Goal: Feedback & Contribution: Submit feedback/report problem

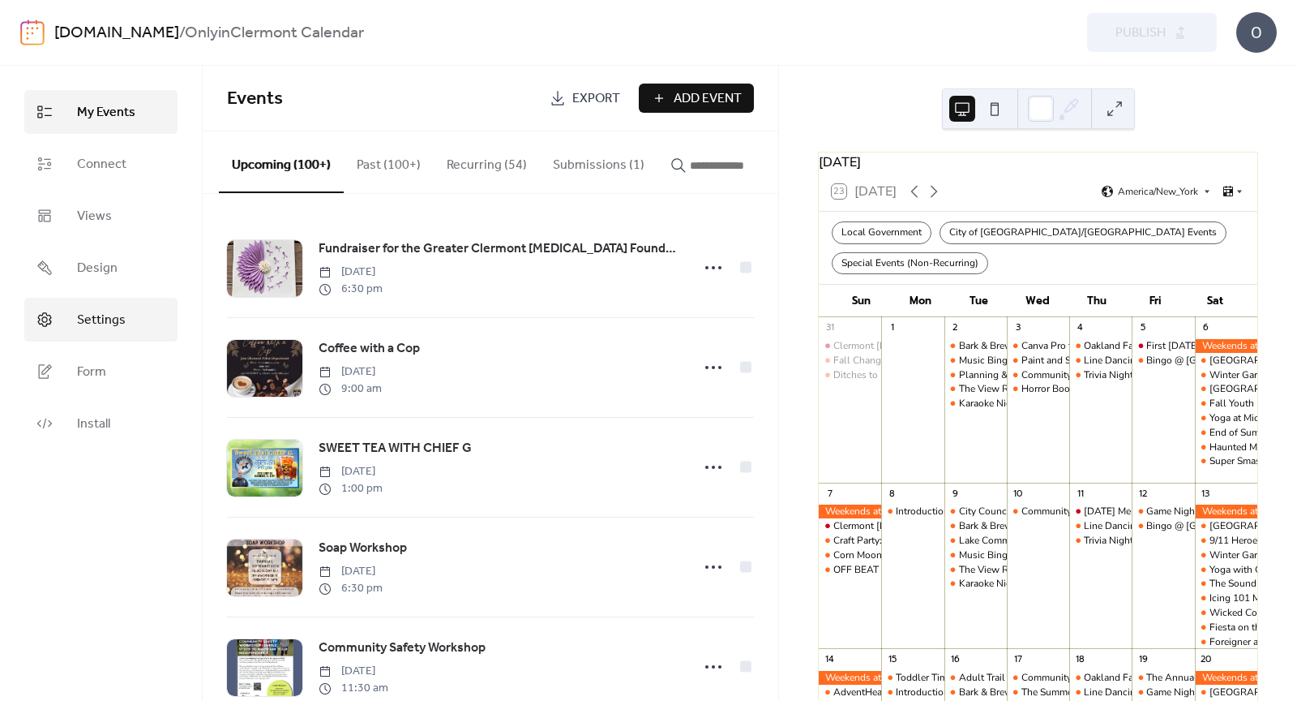
click at [106, 319] on span "Settings" at bounding box center [101, 320] width 49 height 19
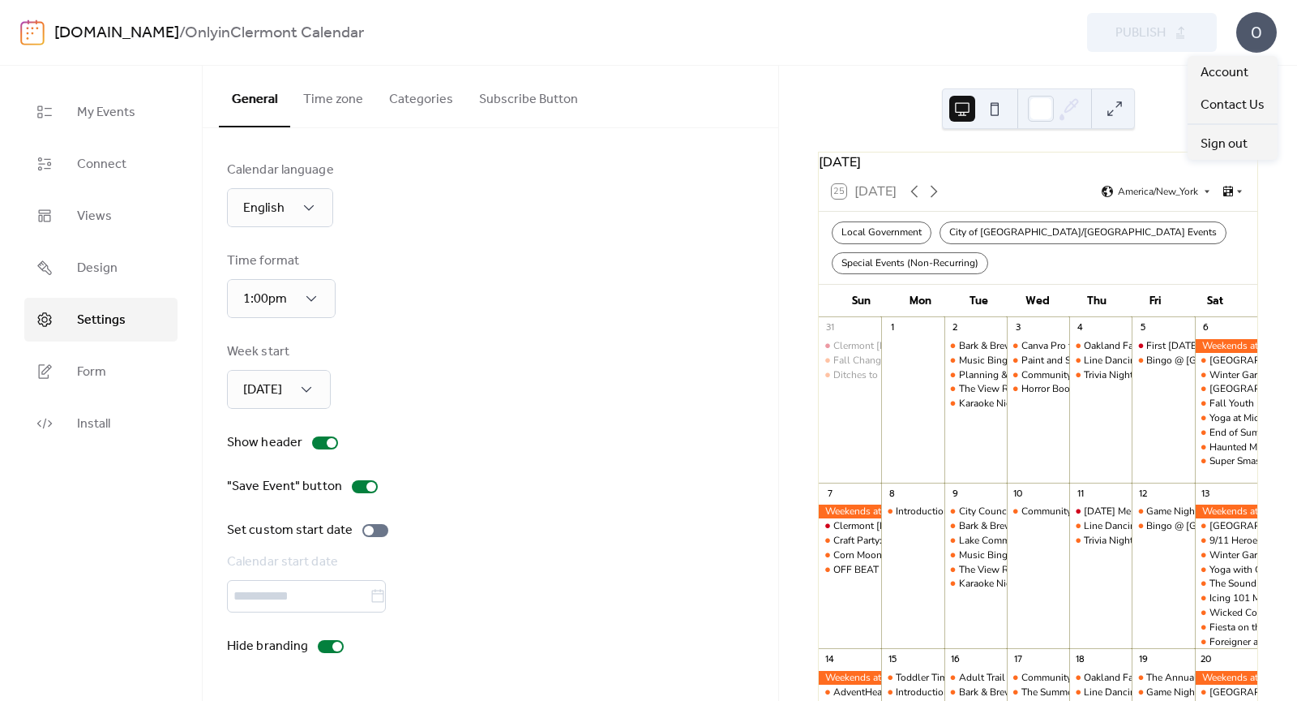
click at [1266, 36] on div "O" at bounding box center [1257, 32] width 41 height 41
click at [1231, 71] on span "Account" at bounding box center [1225, 72] width 48 height 19
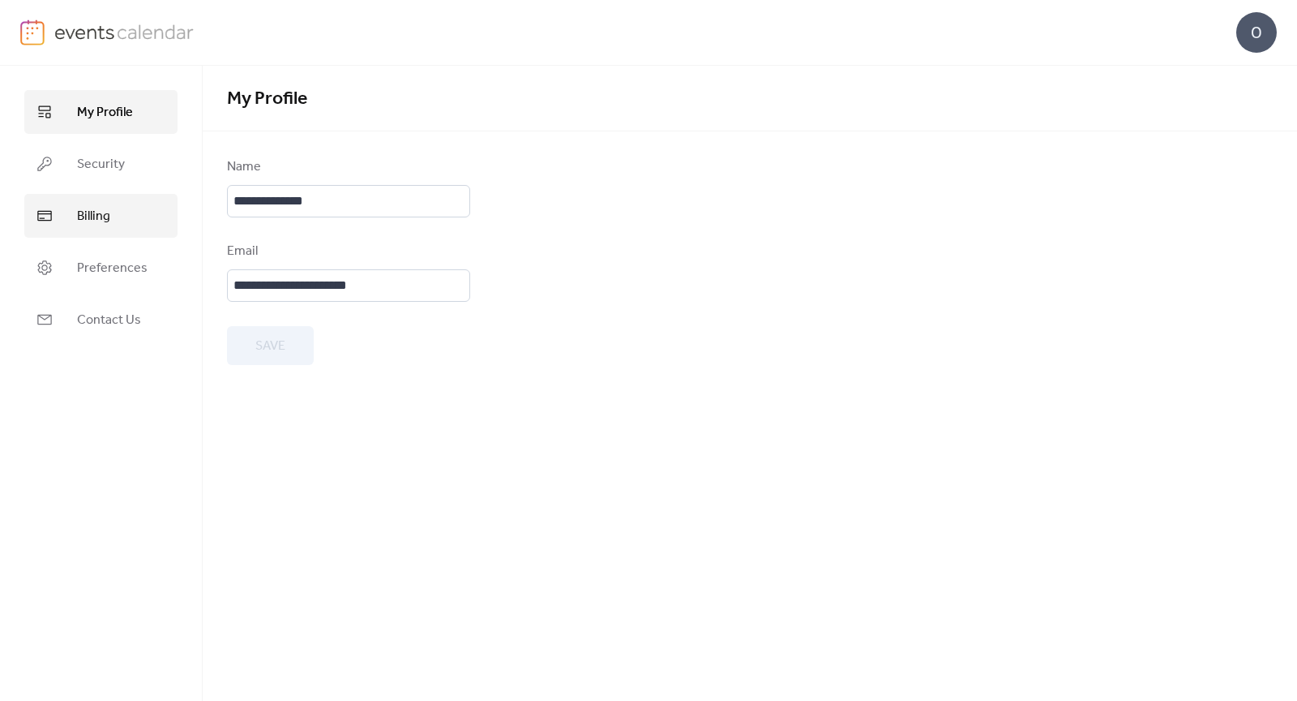
click at [62, 226] on link "Billing" at bounding box center [100, 216] width 153 height 44
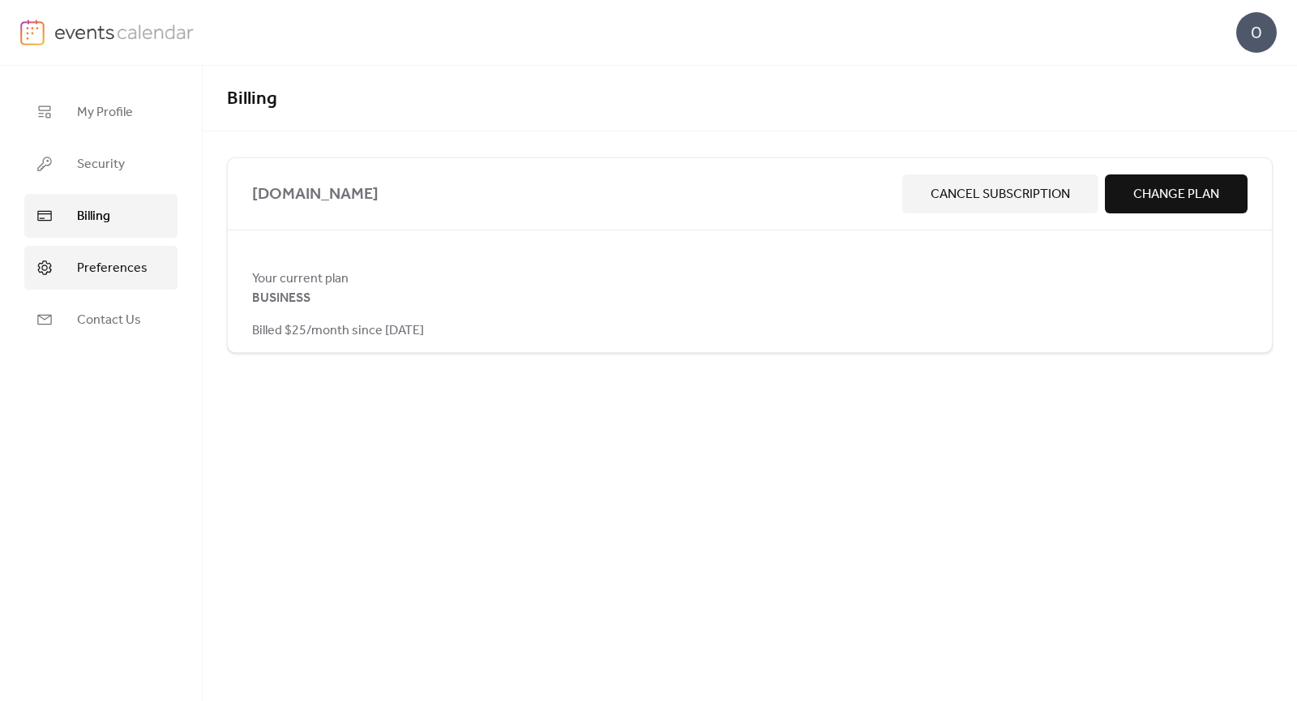
click at [137, 266] on span "Preferences" at bounding box center [112, 268] width 71 height 19
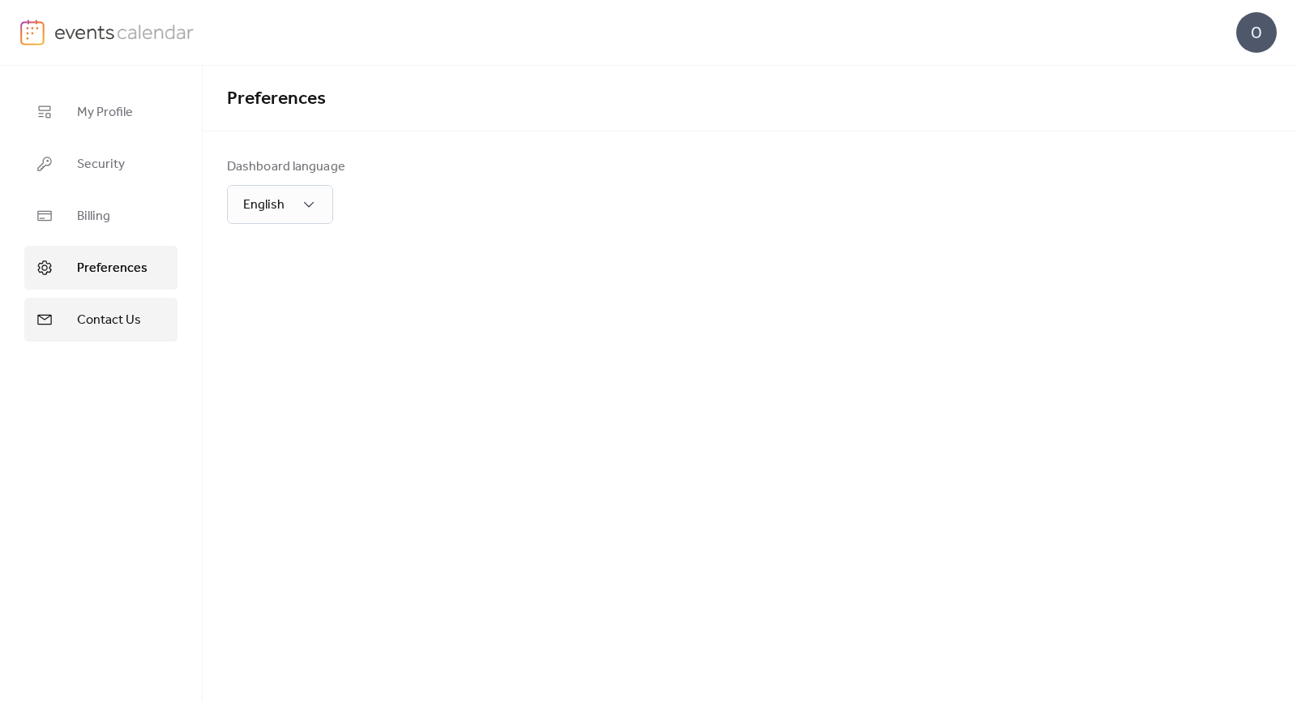
click at [134, 298] on link "Contact Us" at bounding box center [100, 320] width 153 height 44
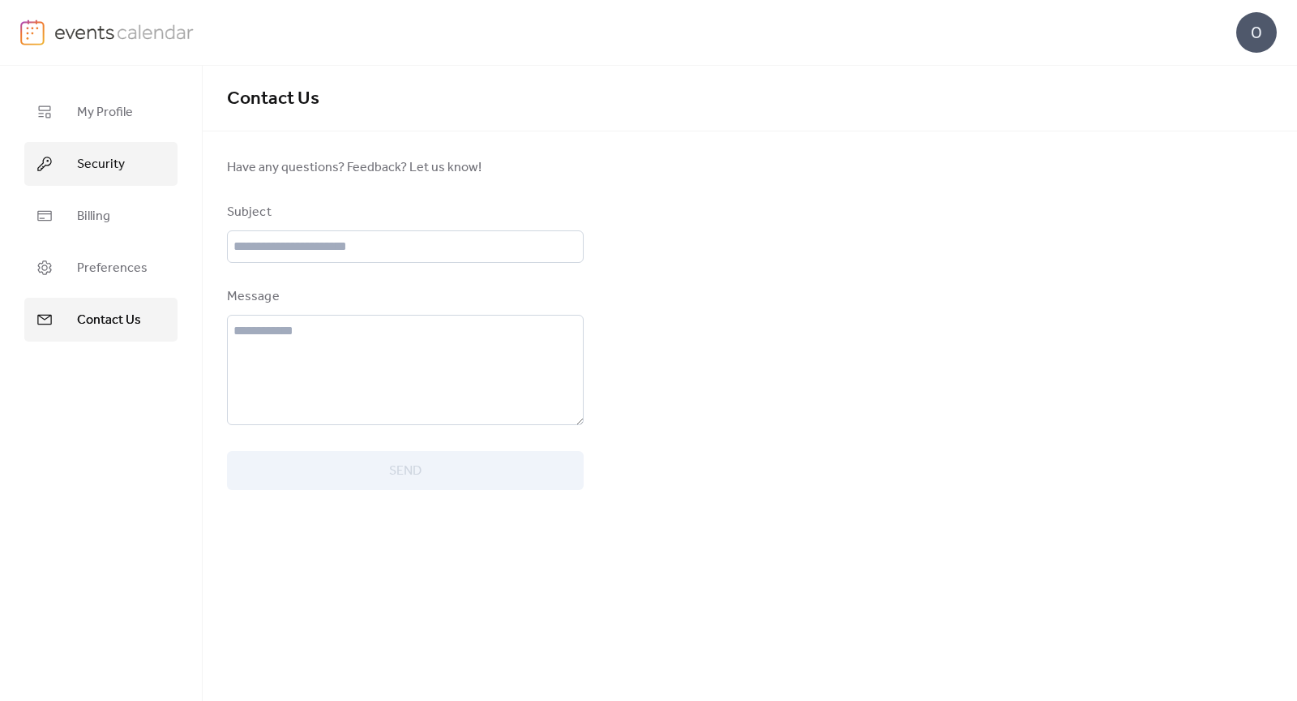
click at [114, 166] on span "Security" at bounding box center [101, 164] width 48 height 19
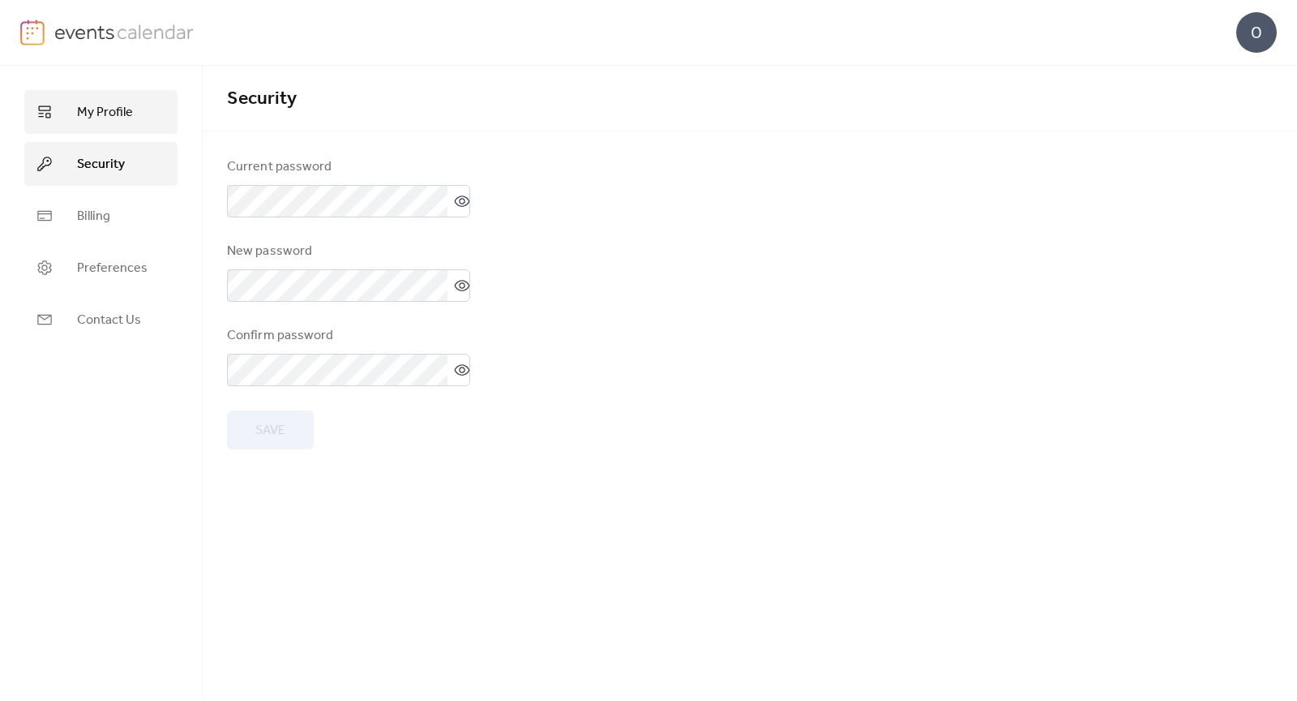
click at [103, 106] on span "My Profile" at bounding box center [105, 112] width 56 height 19
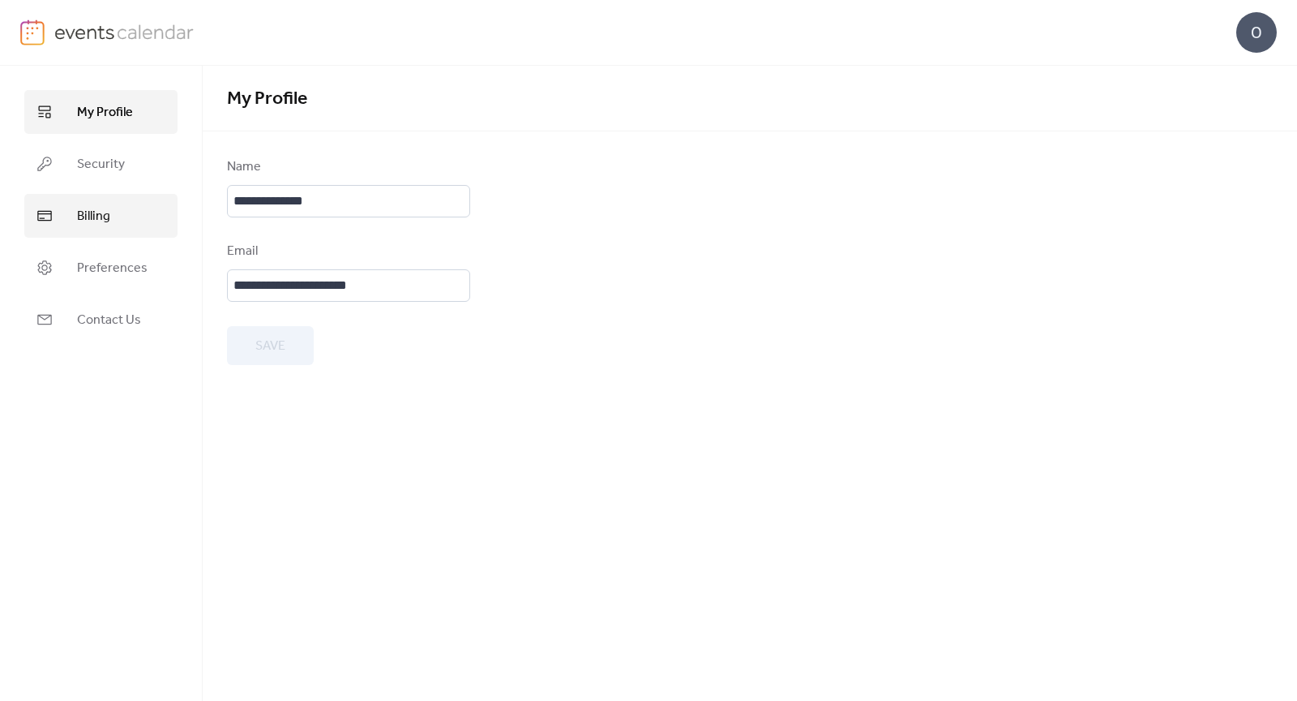
click at [96, 221] on span "Billing" at bounding box center [93, 216] width 33 height 19
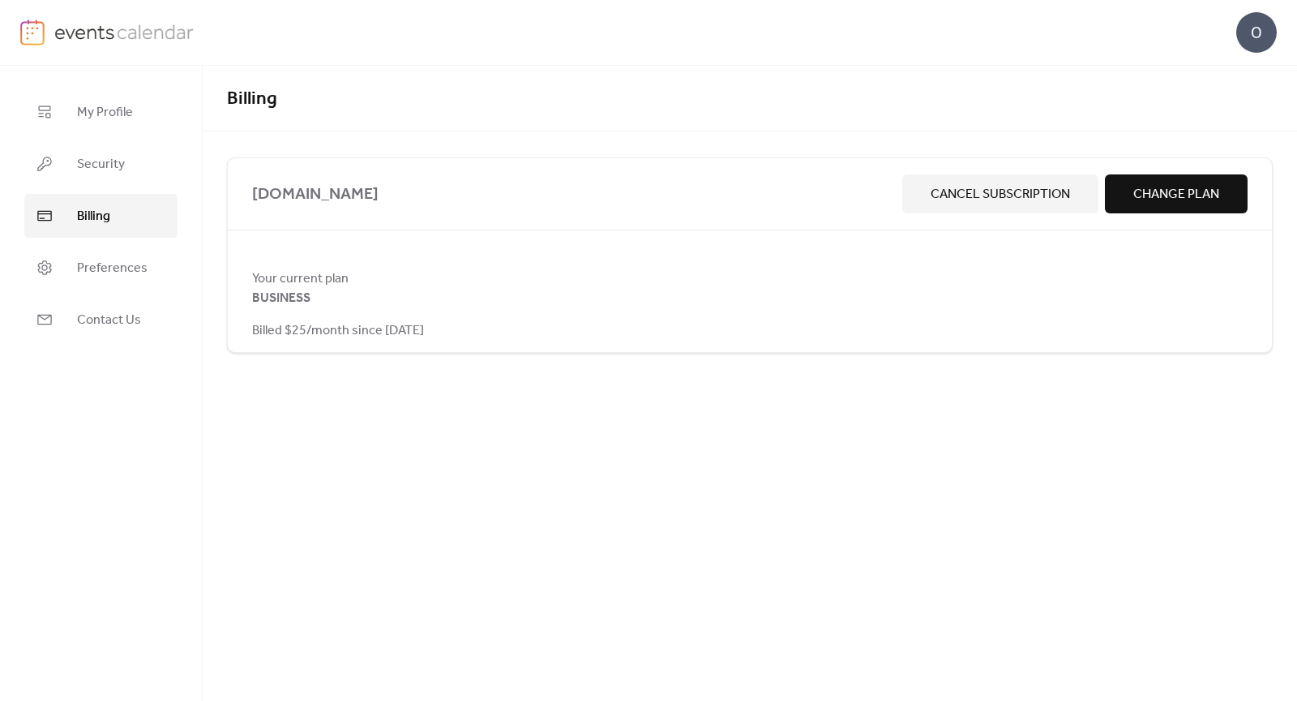
click at [369, 302] on div "Your current plan BUSINESS Billed $25/month since [DATE]" at bounding box center [750, 303] width 1044 height 71
click at [1222, 191] on button "Change Plan" at bounding box center [1176, 193] width 143 height 39
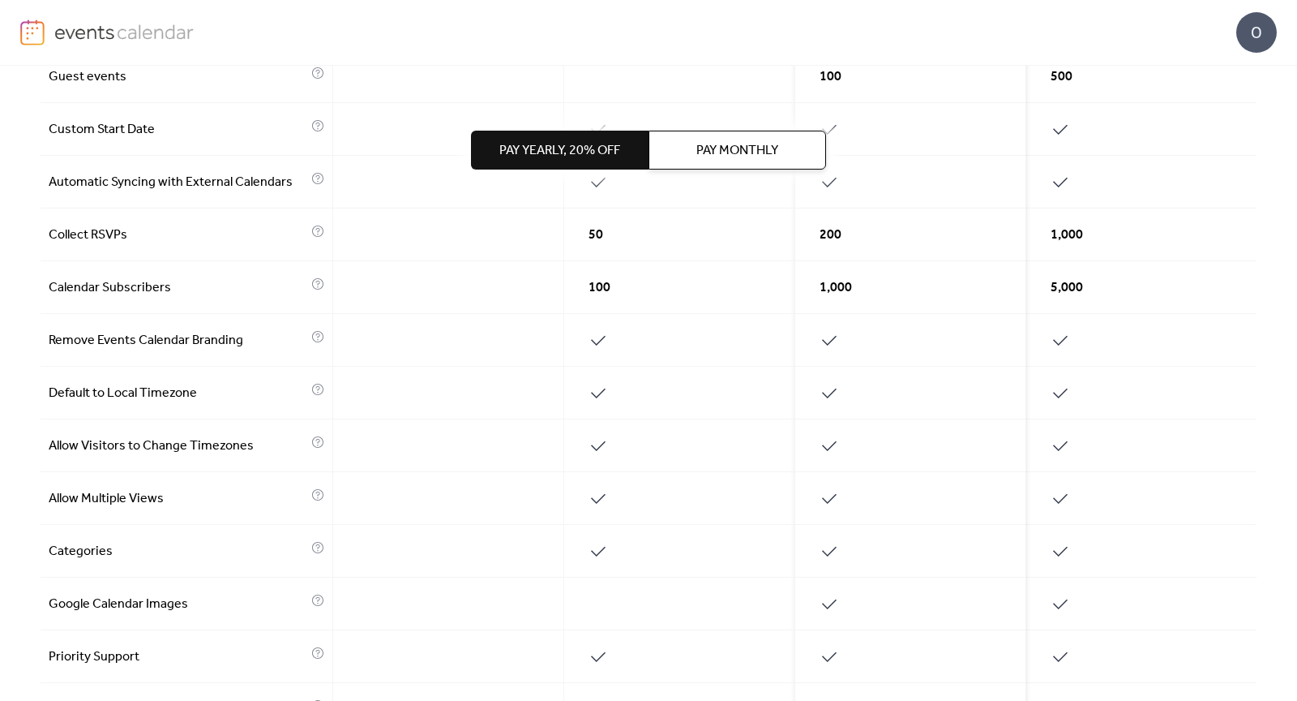
scroll to position [679, 0]
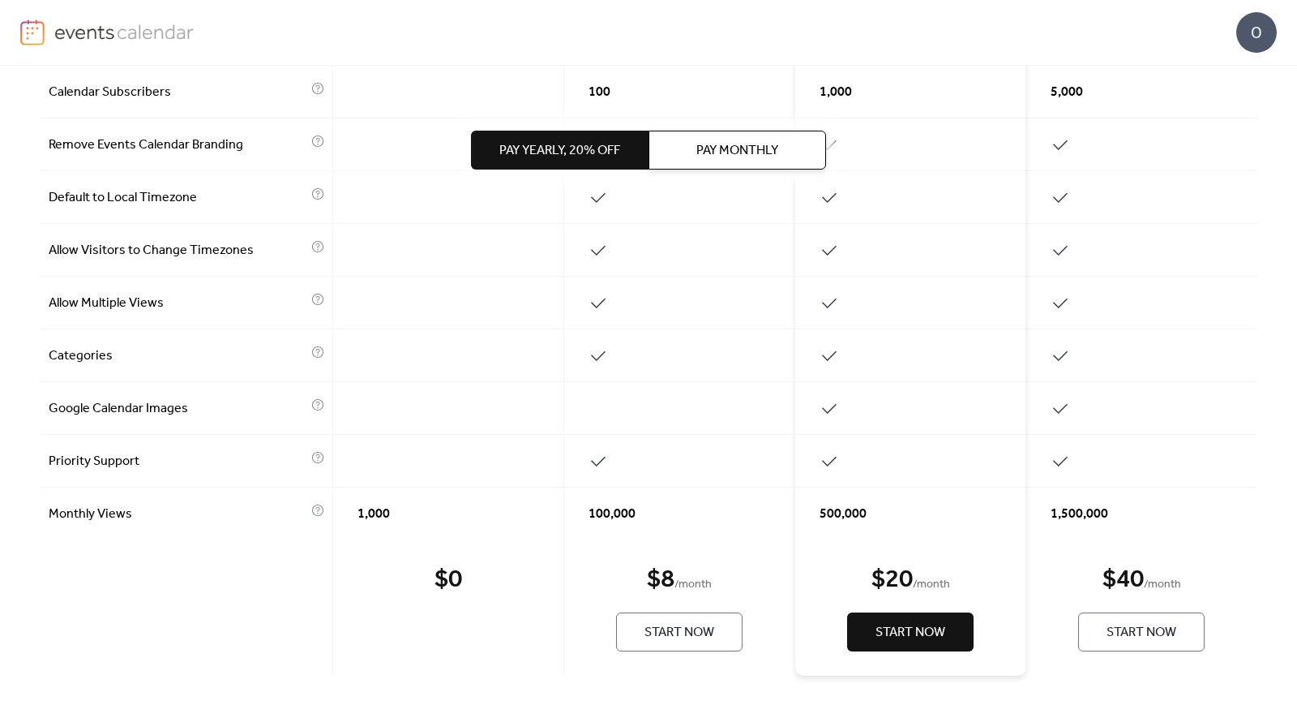
click at [746, 148] on span "Pay Monthly" at bounding box center [738, 150] width 82 height 19
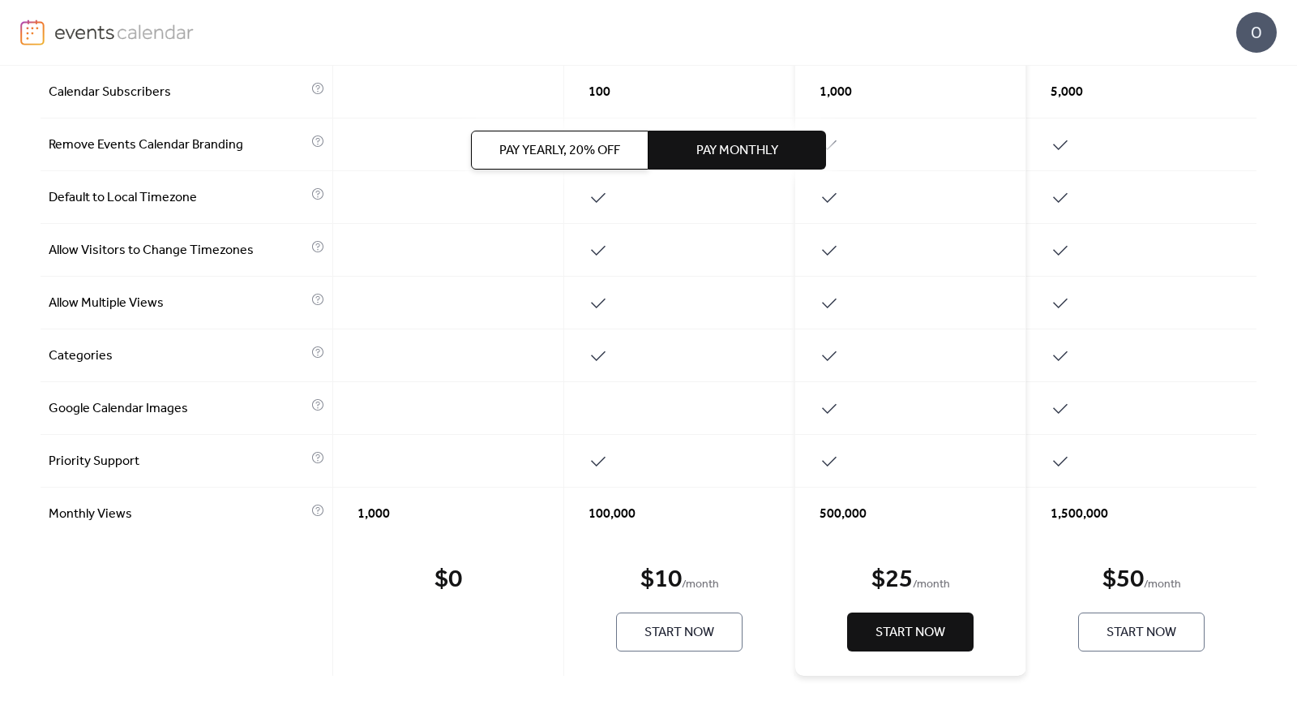
click at [898, 641] on button "Start Now" at bounding box center [910, 631] width 126 height 39
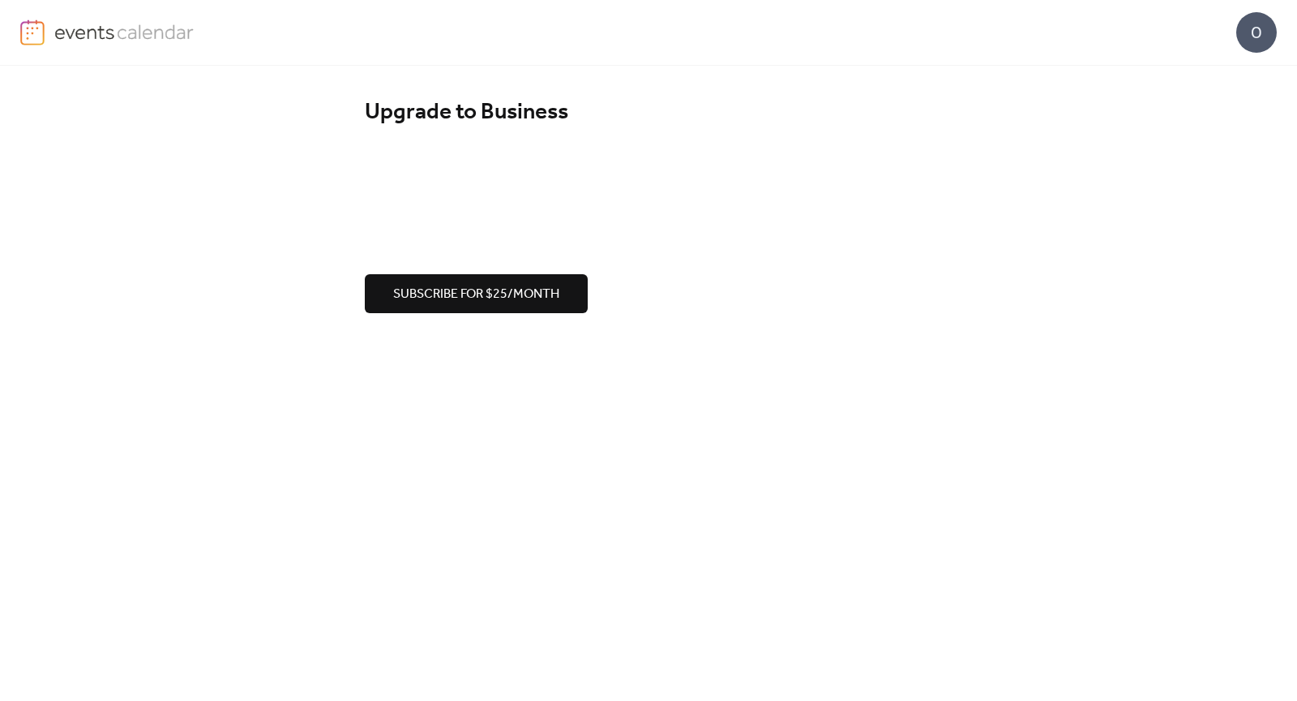
click at [1247, 34] on div "O" at bounding box center [1257, 32] width 41 height 41
click at [1230, 63] on span "Account" at bounding box center [1225, 72] width 48 height 19
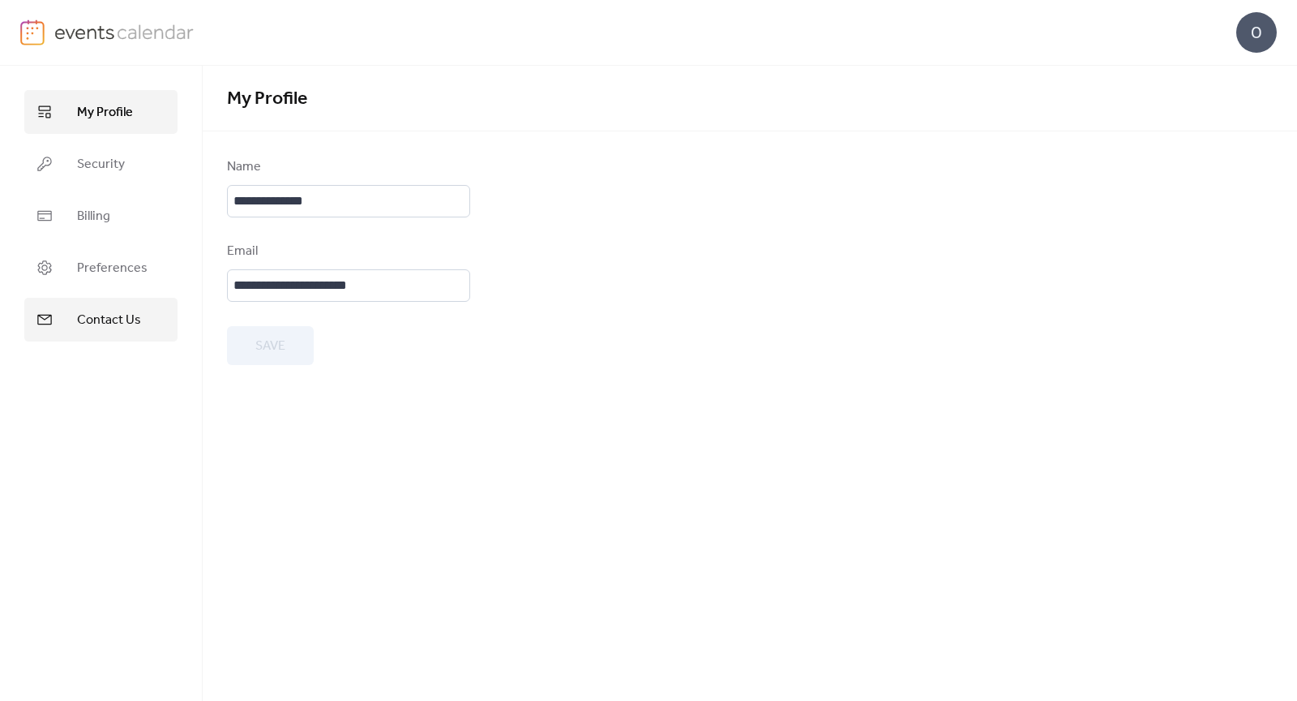
click at [98, 303] on link "Contact Us" at bounding box center [100, 320] width 153 height 44
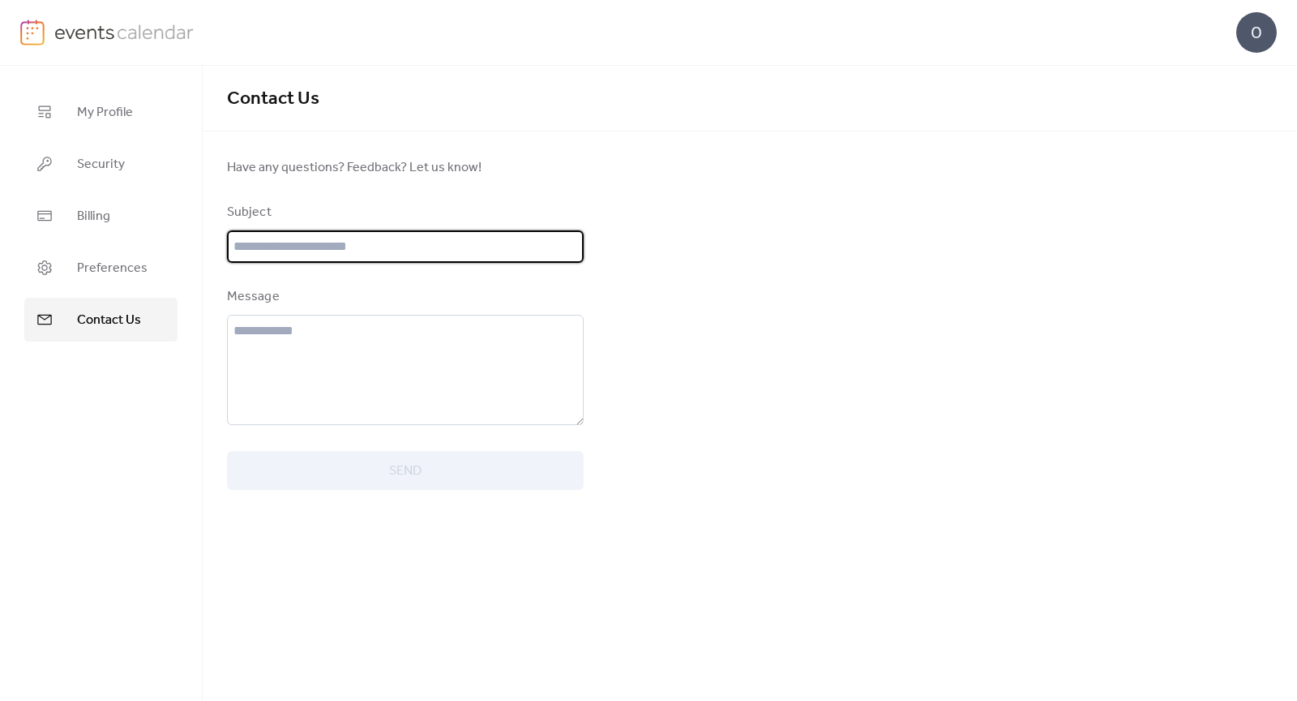
click at [351, 239] on input "text" at bounding box center [405, 246] width 357 height 32
type input "**********"
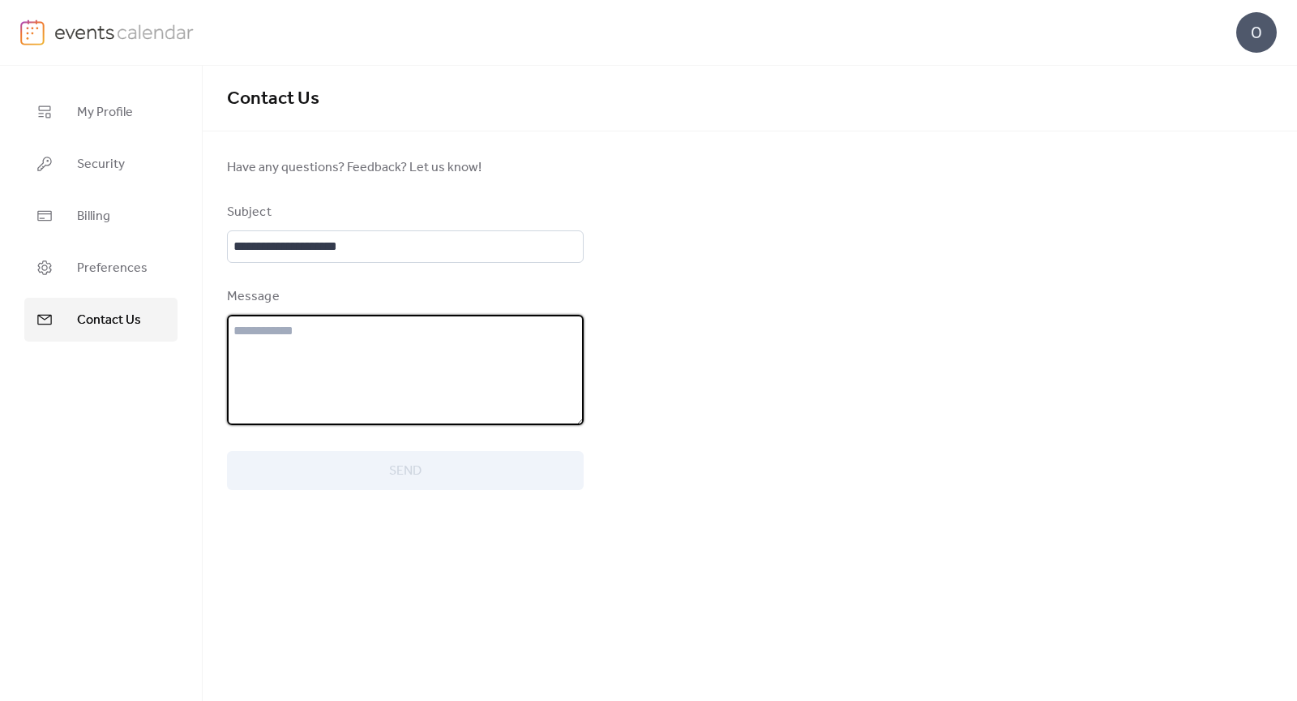
click at [346, 341] on textarea at bounding box center [405, 370] width 357 height 110
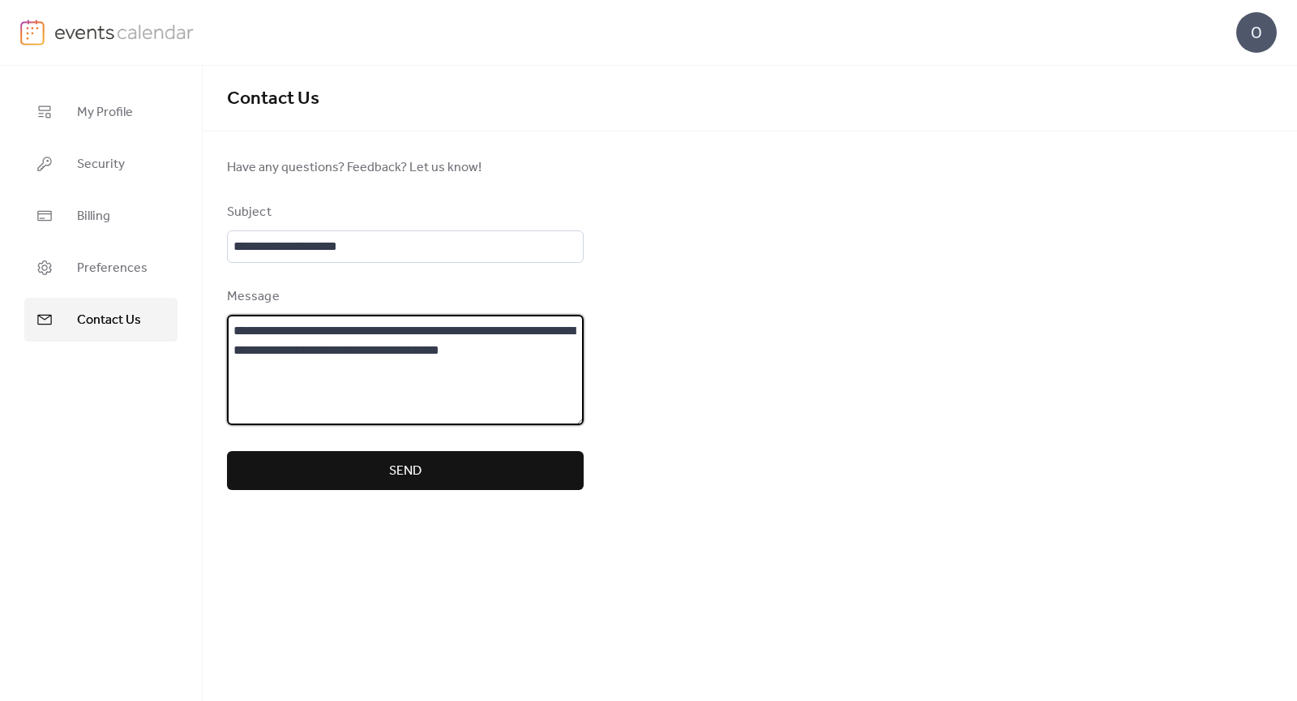
type textarea "**********"
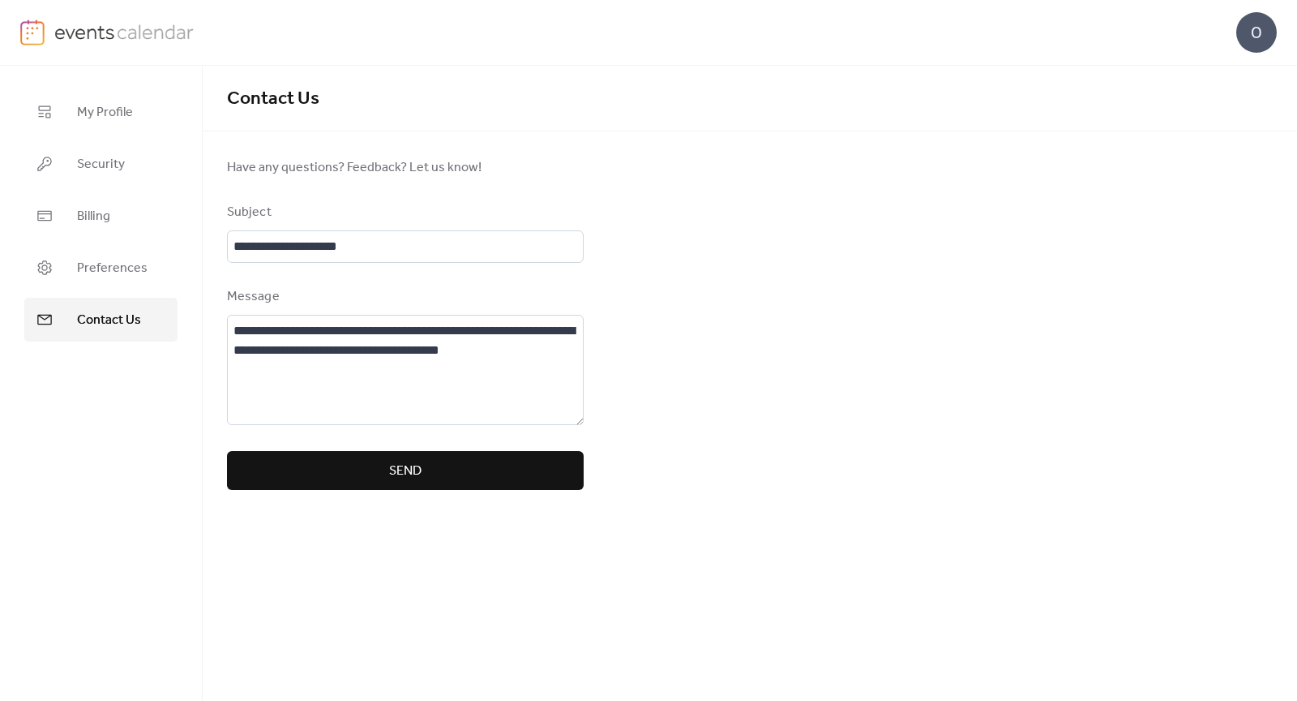
click at [410, 466] on span "Send" at bounding box center [405, 470] width 32 height 19
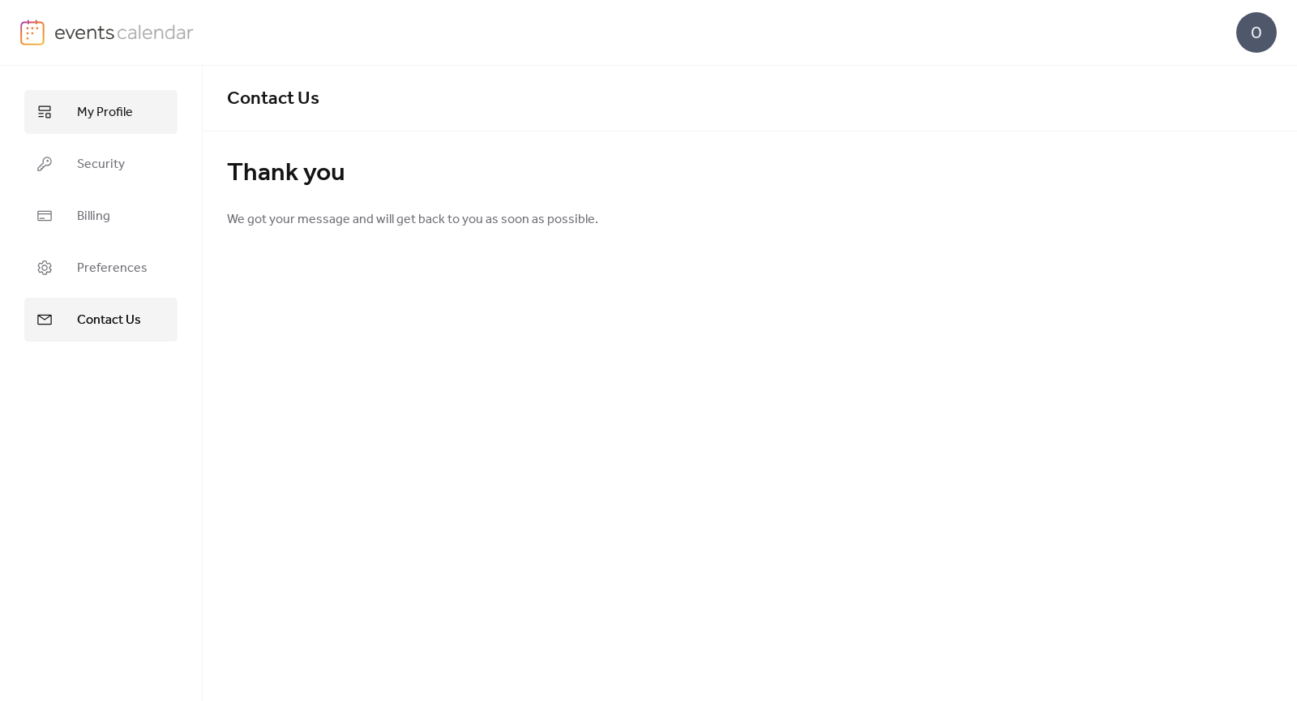
click at [53, 115] on link "My Profile" at bounding box center [100, 112] width 153 height 44
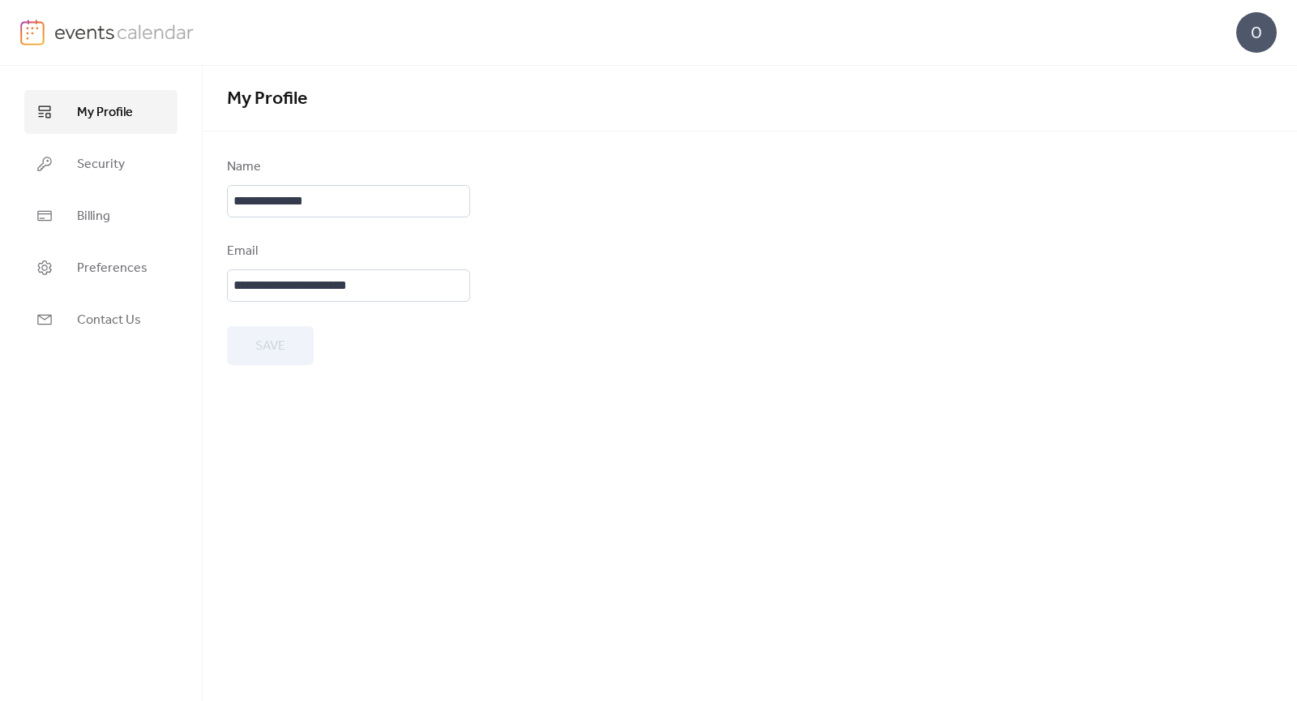
click at [51, 32] on link at bounding box center [107, 32] width 174 height 26
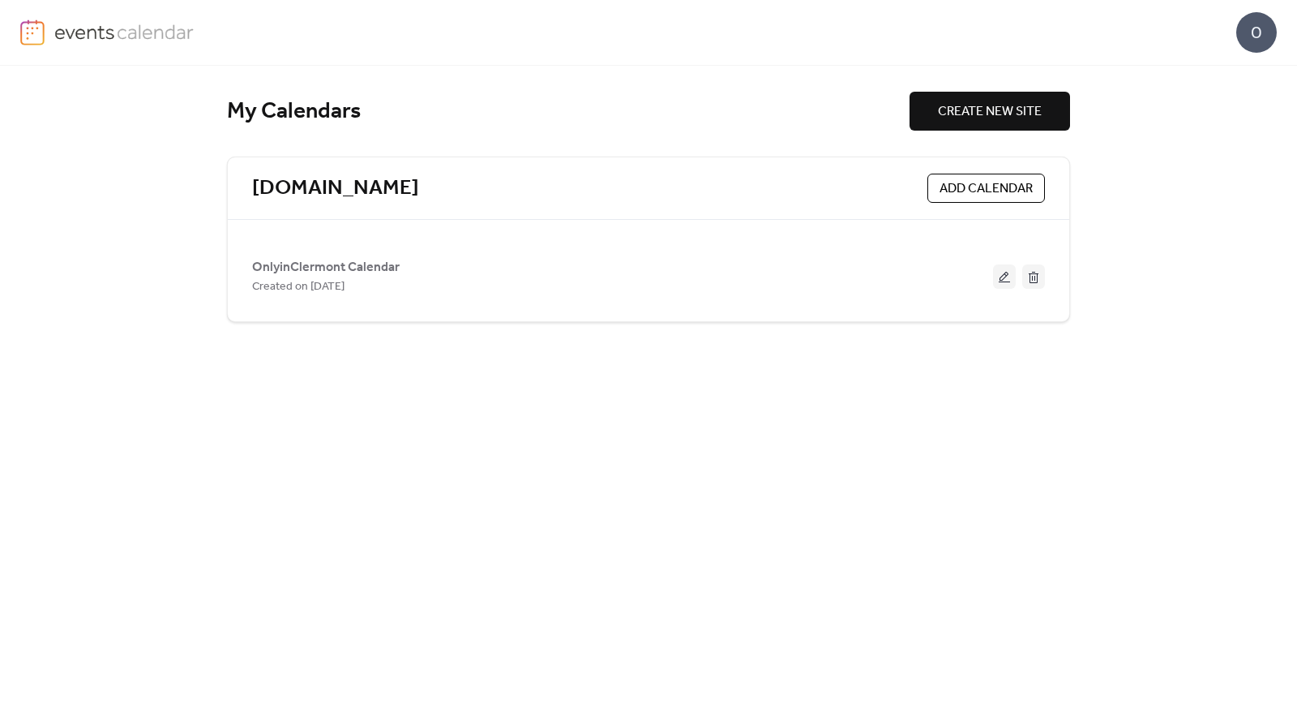
click at [112, 43] on img at bounding box center [124, 31] width 140 height 24
click at [268, 189] on link "[DOMAIN_NAME]" at bounding box center [335, 188] width 167 height 27
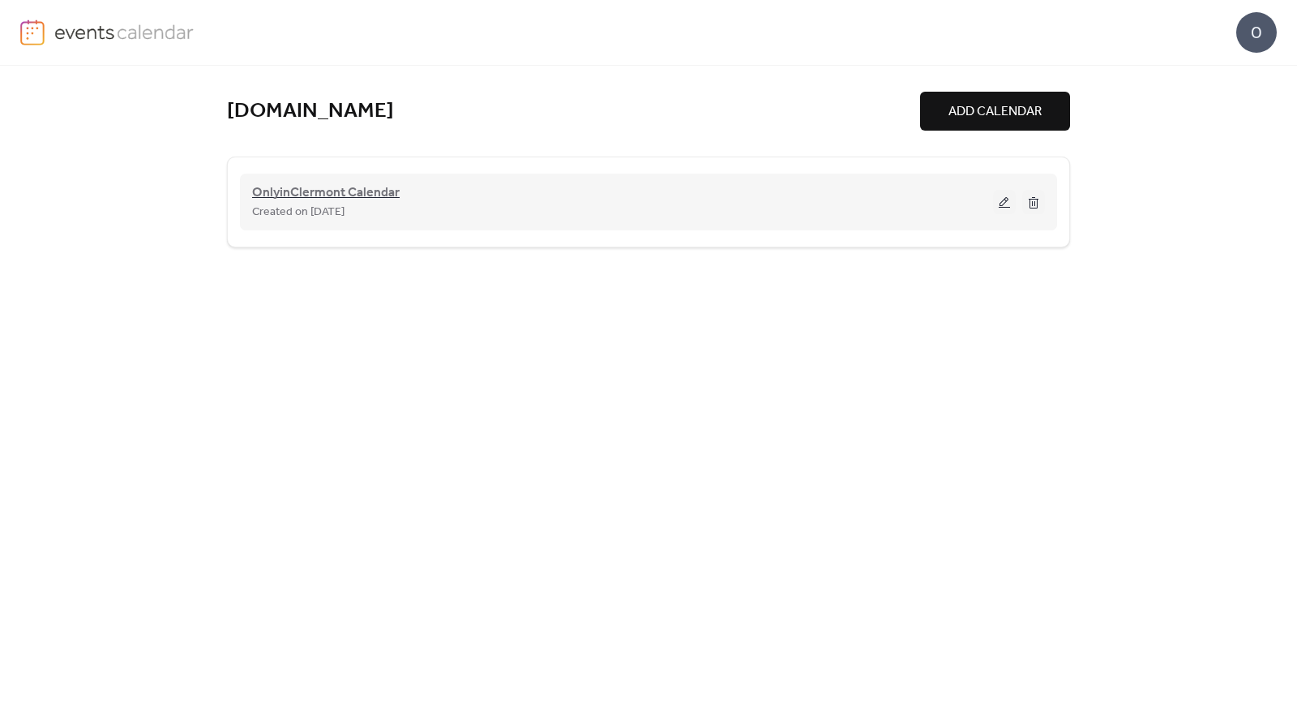
click at [285, 183] on span "OnlyinClermont Calendar" at bounding box center [326, 192] width 148 height 19
